Goal: Task Accomplishment & Management: Use online tool/utility

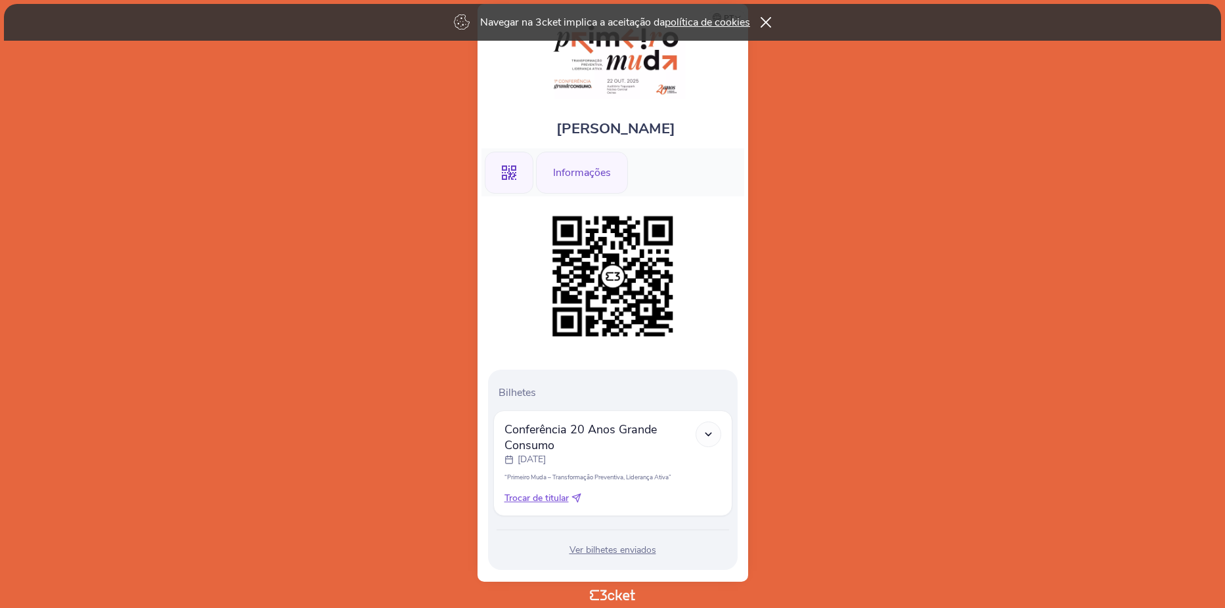
click at [584, 162] on div "Informações" at bounding box center [582, 173] width 92 height 42
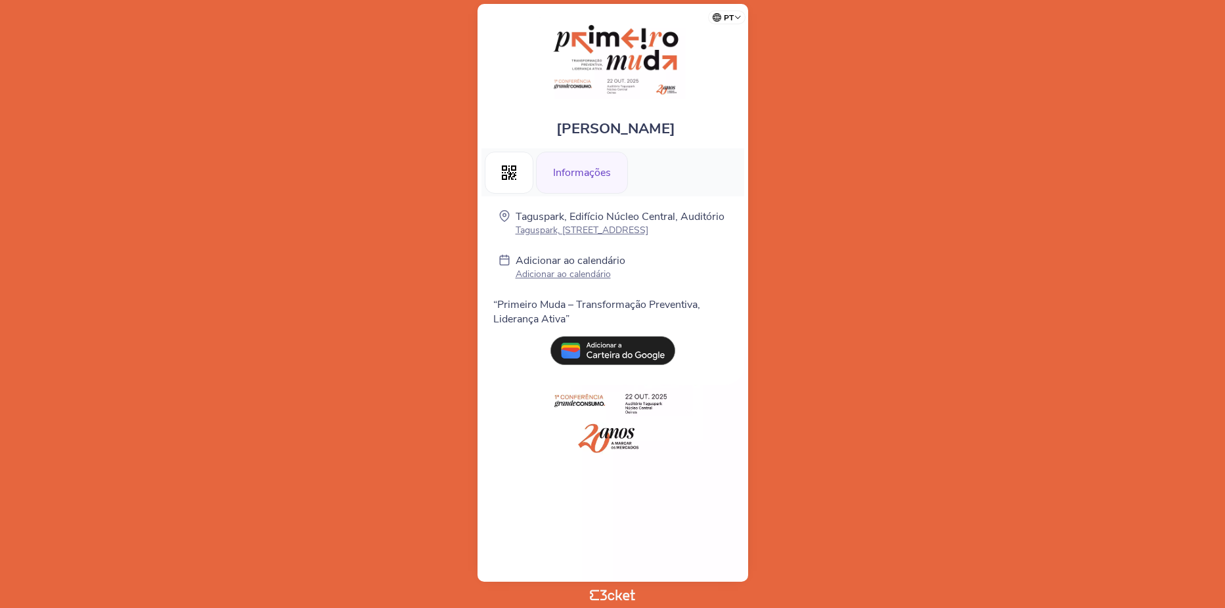
click at [571, 281] on p "Adicionar ao calendário" at bounding box center [571, 274] width 110 height 12
click at [577, 281] on p "Adicionar ao calendário" at bounding box center [571, 274] width 110 height 12
click at [503, 217] on circle at bounding box center [504, 215] width 3 height 3
click at [516, 214] on p "Taguspark, Edifício Núcleo Central, Auditório" at bounding box center [620, 217] width 209 height 14
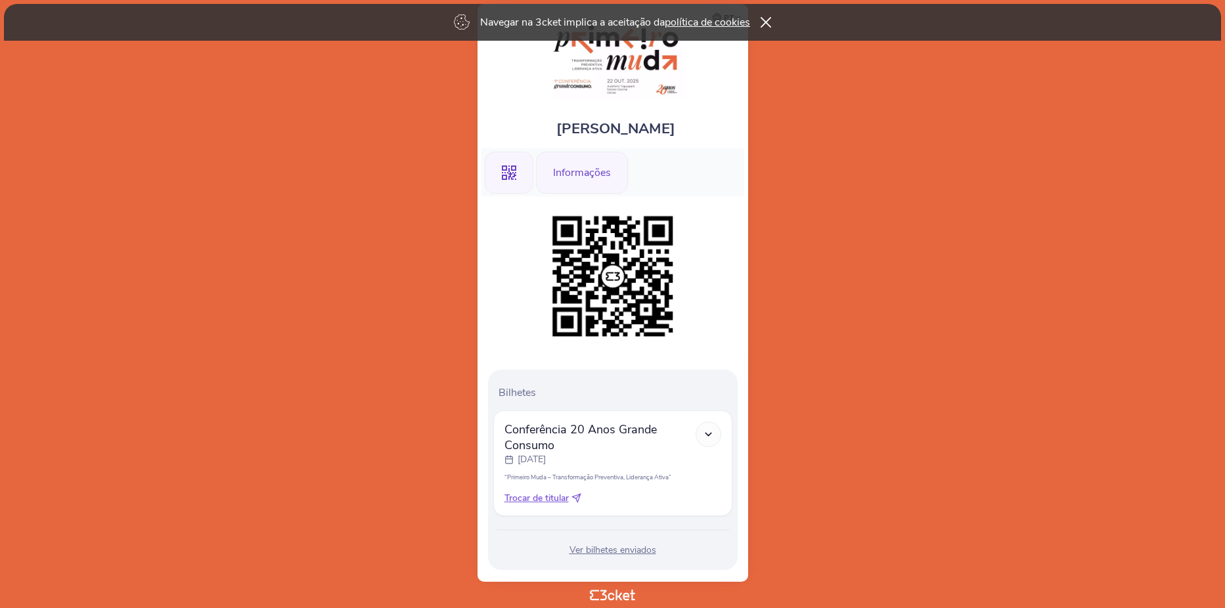
click at [589, 177] on div "Informações" at bounding box center [582, 173] width 92 height 42
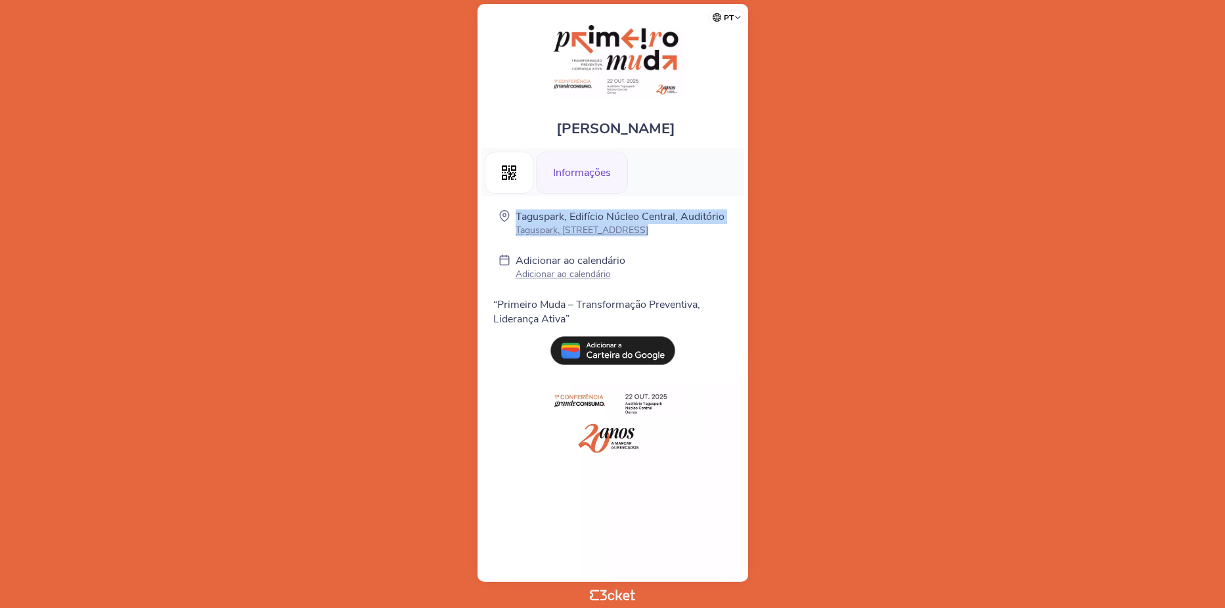
drag, startPoint x: 514, startPoint y: 217, endPoint x: 700, endPoint y: 254, distance: 189.6
click at [700, 254] on div "Taguspark, Edifício Núcleo Central, Auditório Taguspark, Edifício Núcleo Centra…" at bounding box center [613, 268] width 250 height 117
drag, startPoint x: 700, startPoint y: 254, endPoint x: 662, endPoint y: 230, distance: 45.4
copy div "Taguspark, [GEOGRAPHIC_DATA], Auditório Taguspark, Edifício Núcleo Central [STR…"
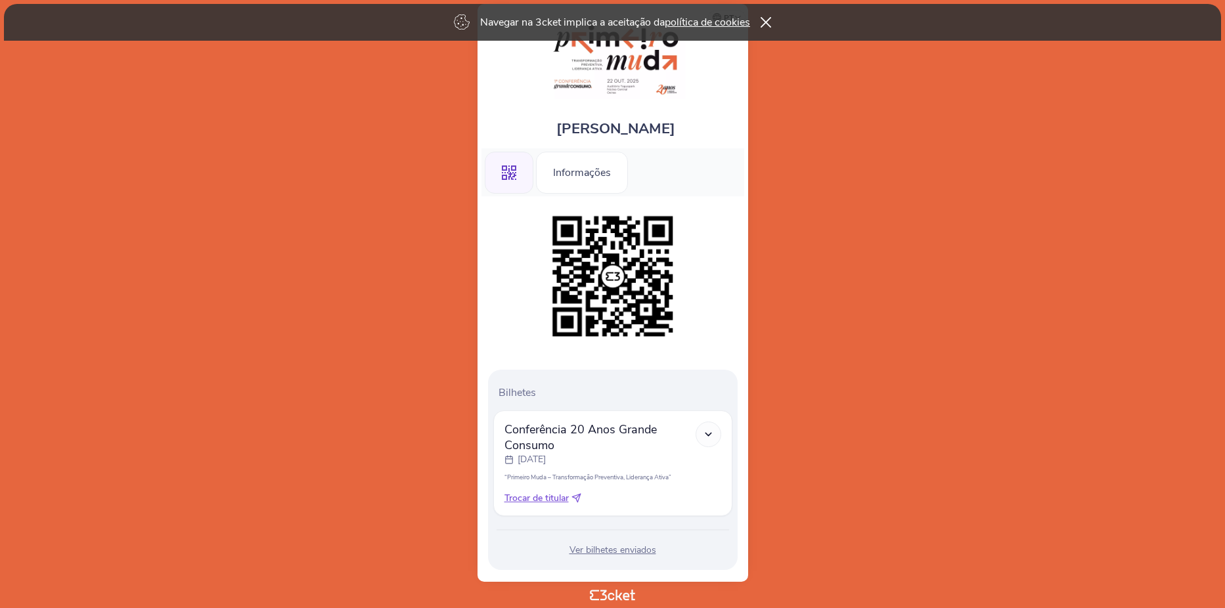
drag, startPoint x: 559, startPoint y: 435, endPoint x: 574, endPoint y: 438, distance: 16.1
click at [574, 438] on span "Conferência 20 Anos Grande Consumo" at bounding box center [600, 438] width 191 height 32
drag, startPoint x: 574, startPoint y: 438, endPoint x: 547, endPoint y: 437, distance: 27.0
